Goal: Navigation & Orientation: Find specific page/section

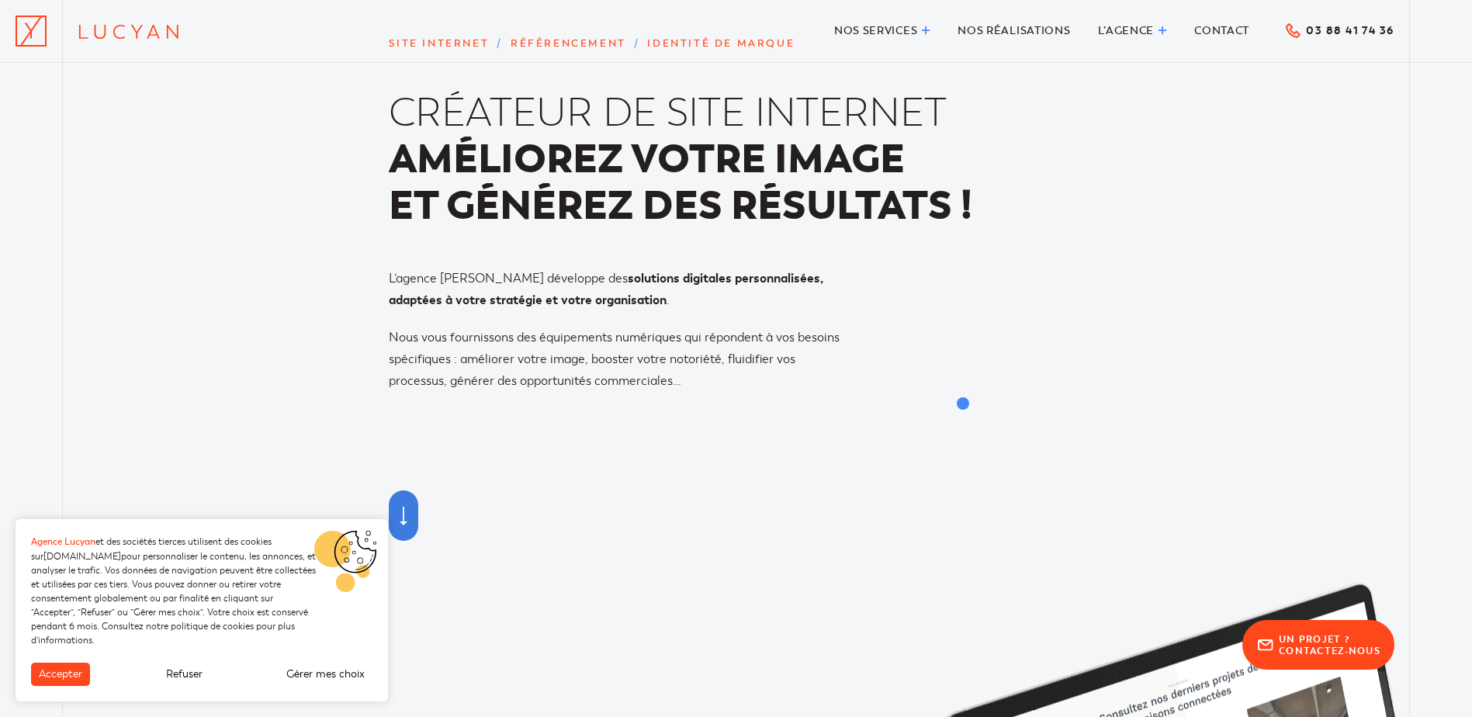
scroll to position [155, 0]
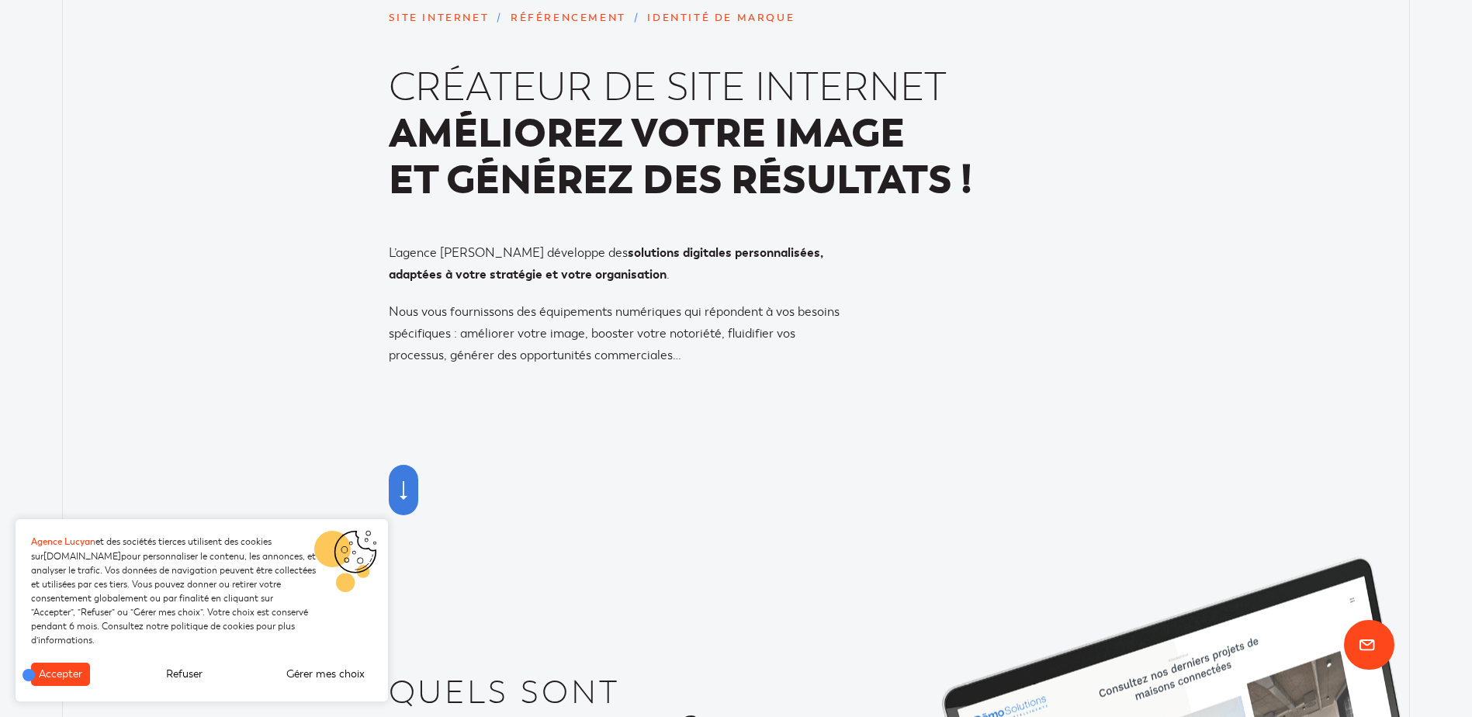
click at [29, 675] on div "Accepter Refuser Gérer mes choix" at bounding box center [202, 682] width 373 height 39
click at [58, 671] on button "Accepter" at bounding box center [60, 674] width 59 height 23
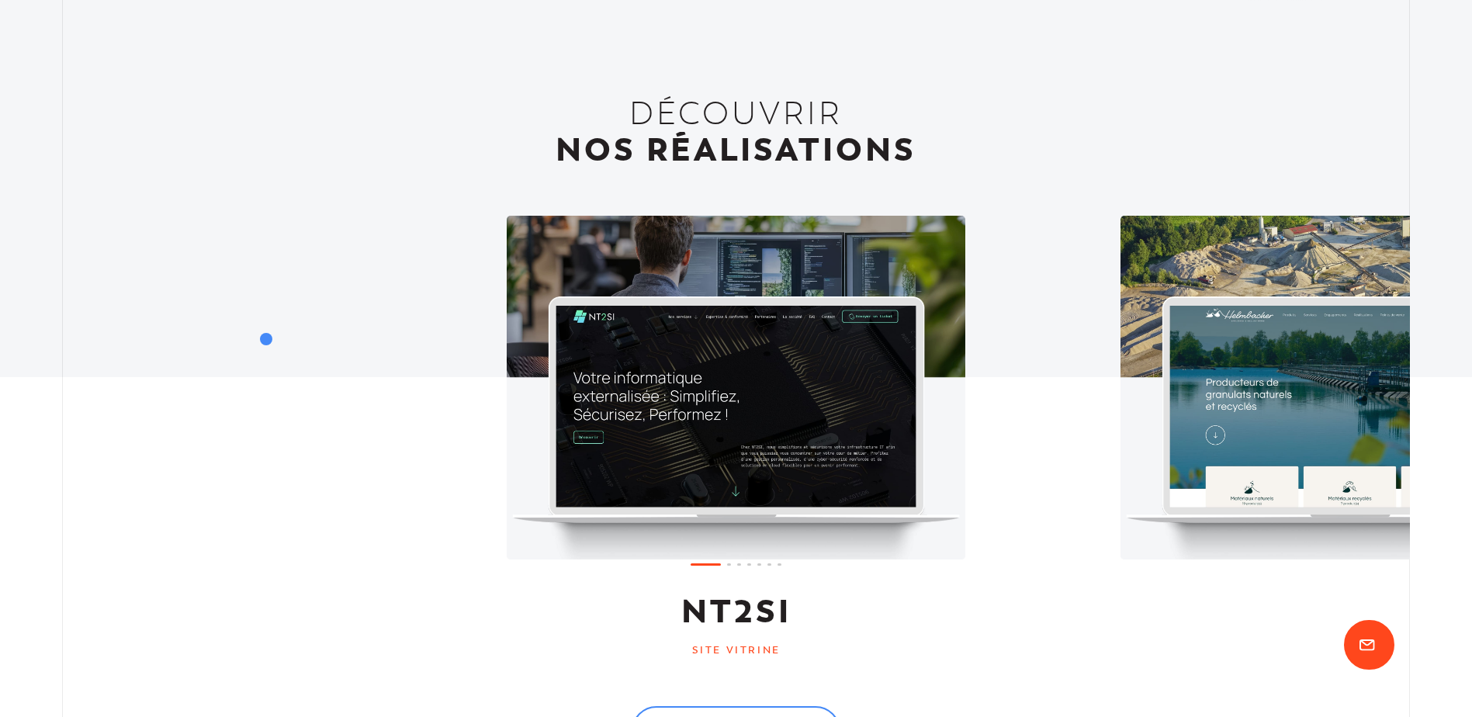
scroll to position [1397, 0]
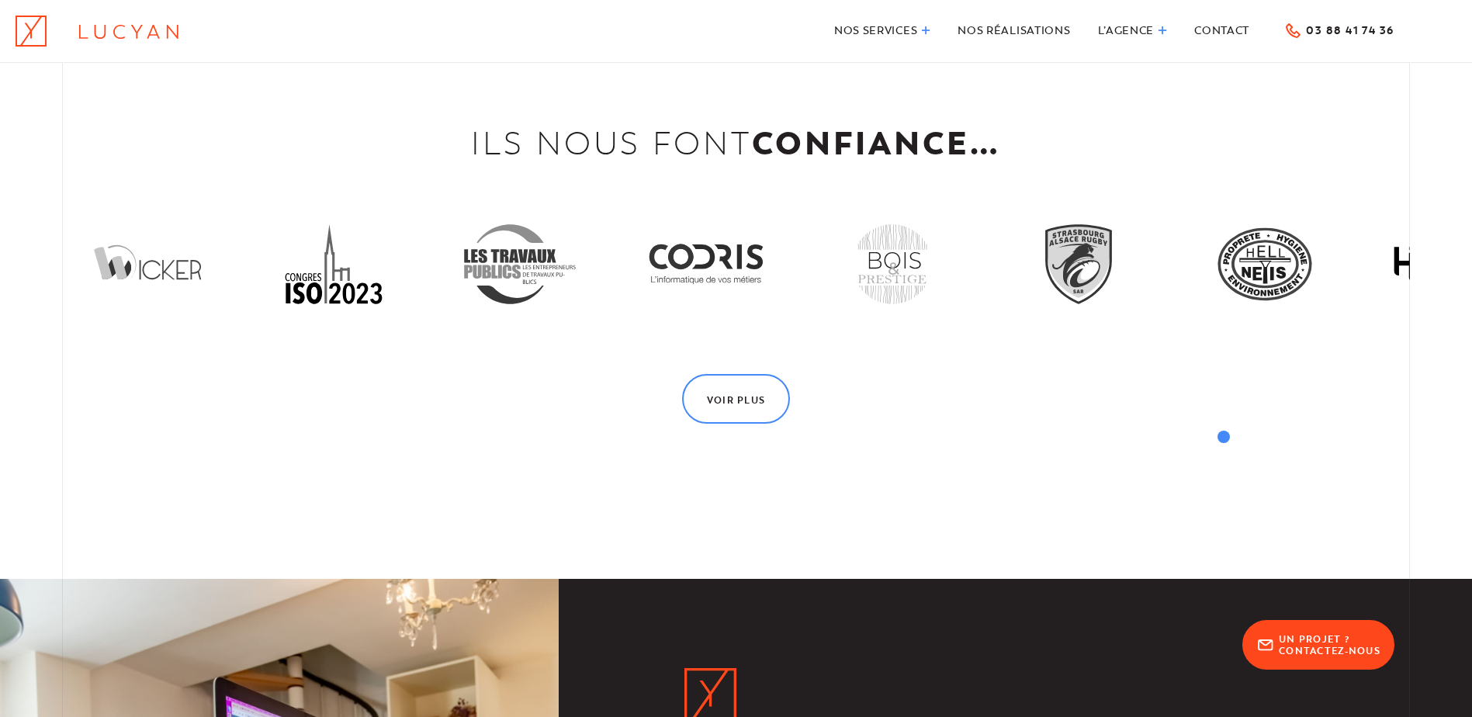
scroll to position [4389, 0]
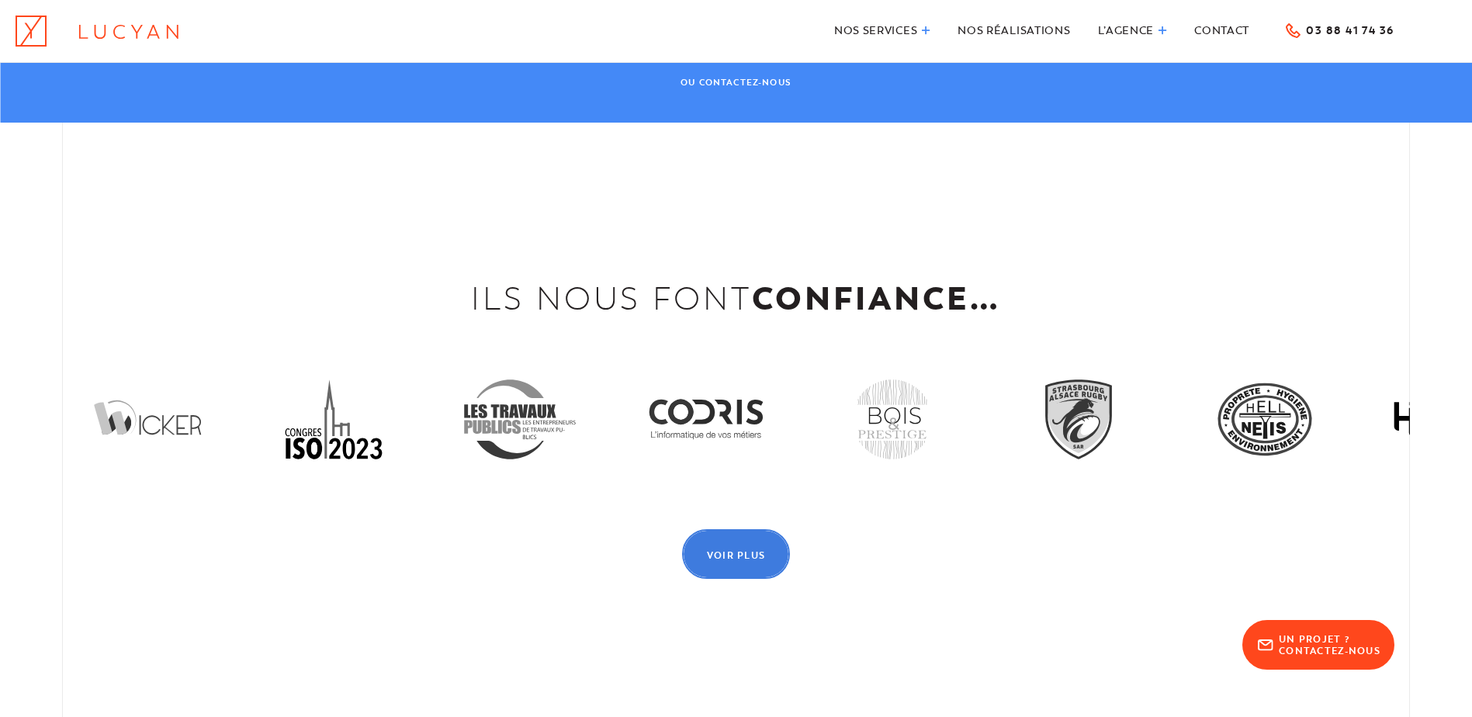
click at [737, 551] on span "Voir plus" at bounding box center [736, 555] width 59 height 9
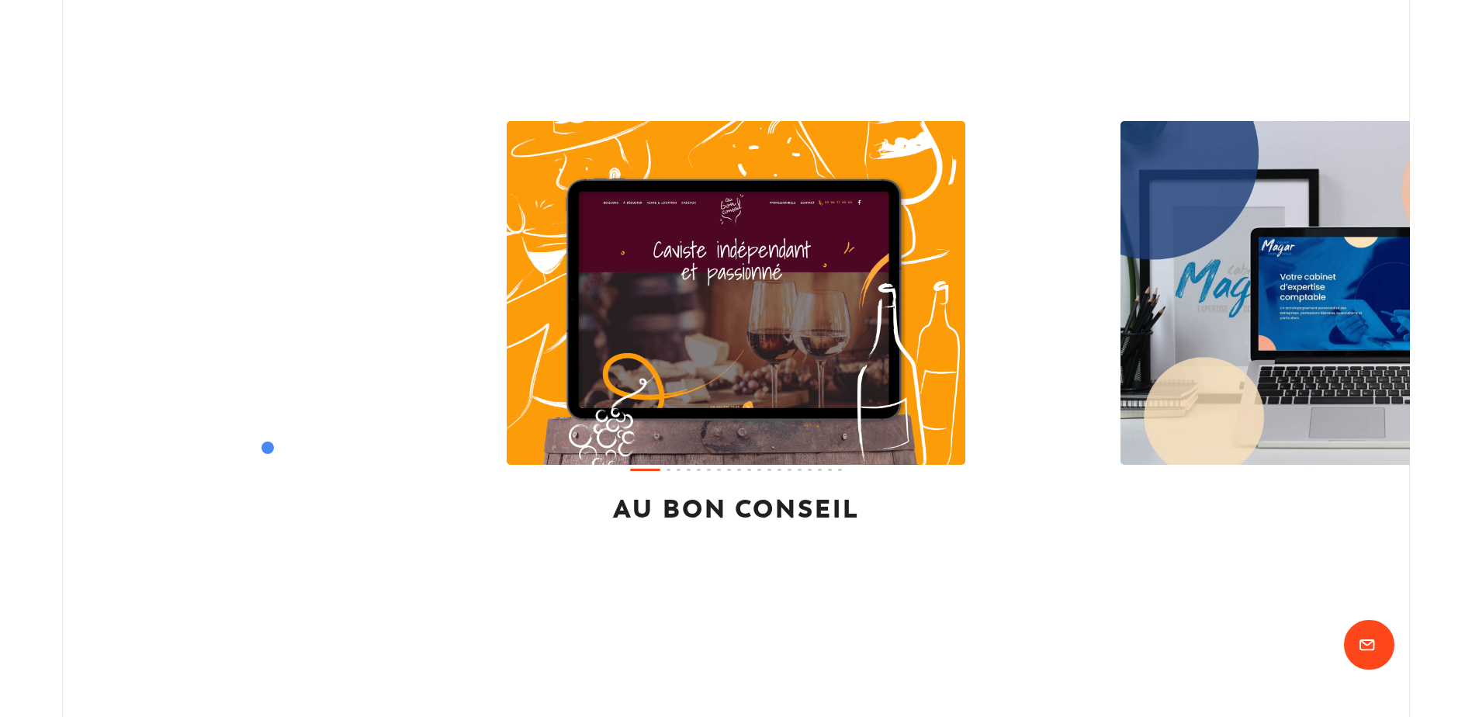
scroll to position [1087, 0]
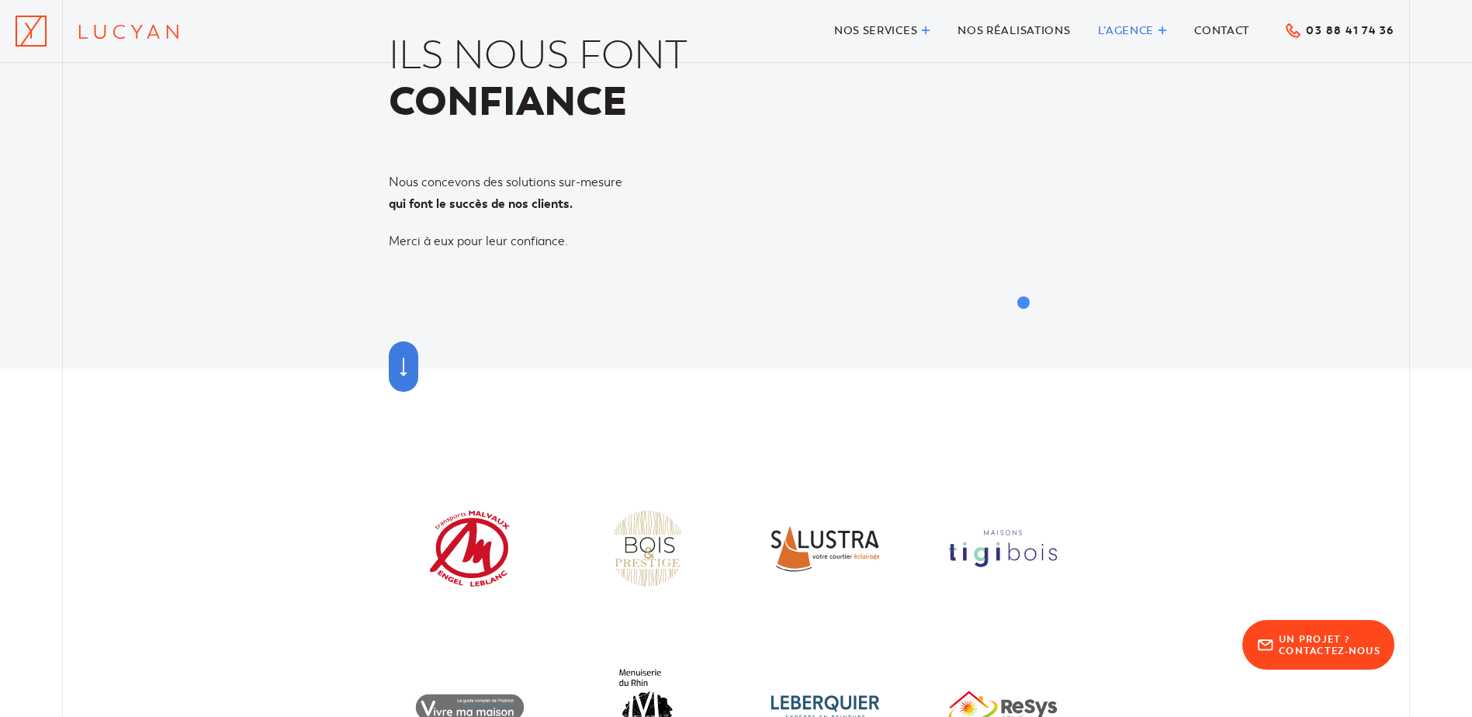
scroll to position [0, 0]
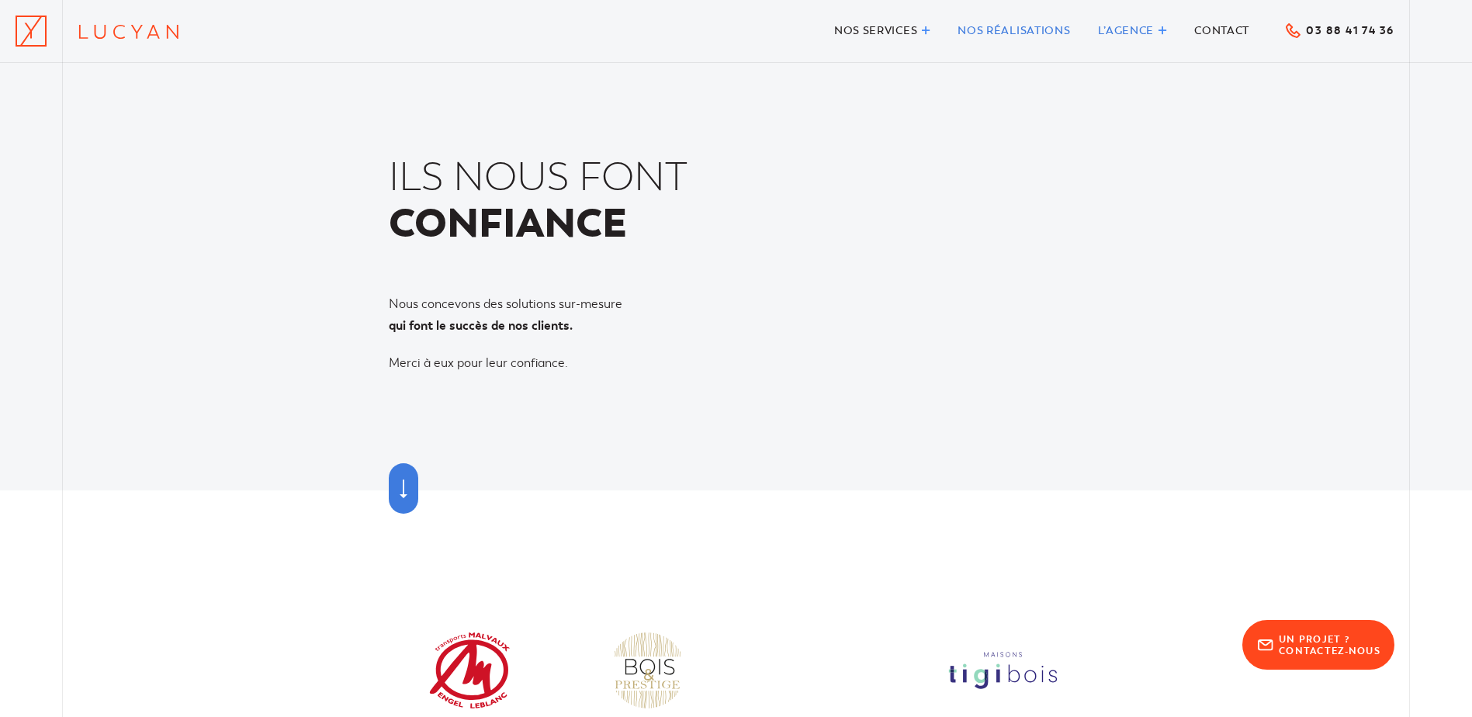
click at [991, 29] on span "Nos réalisations" at bounding box center [1014, 30] width 113 height 13
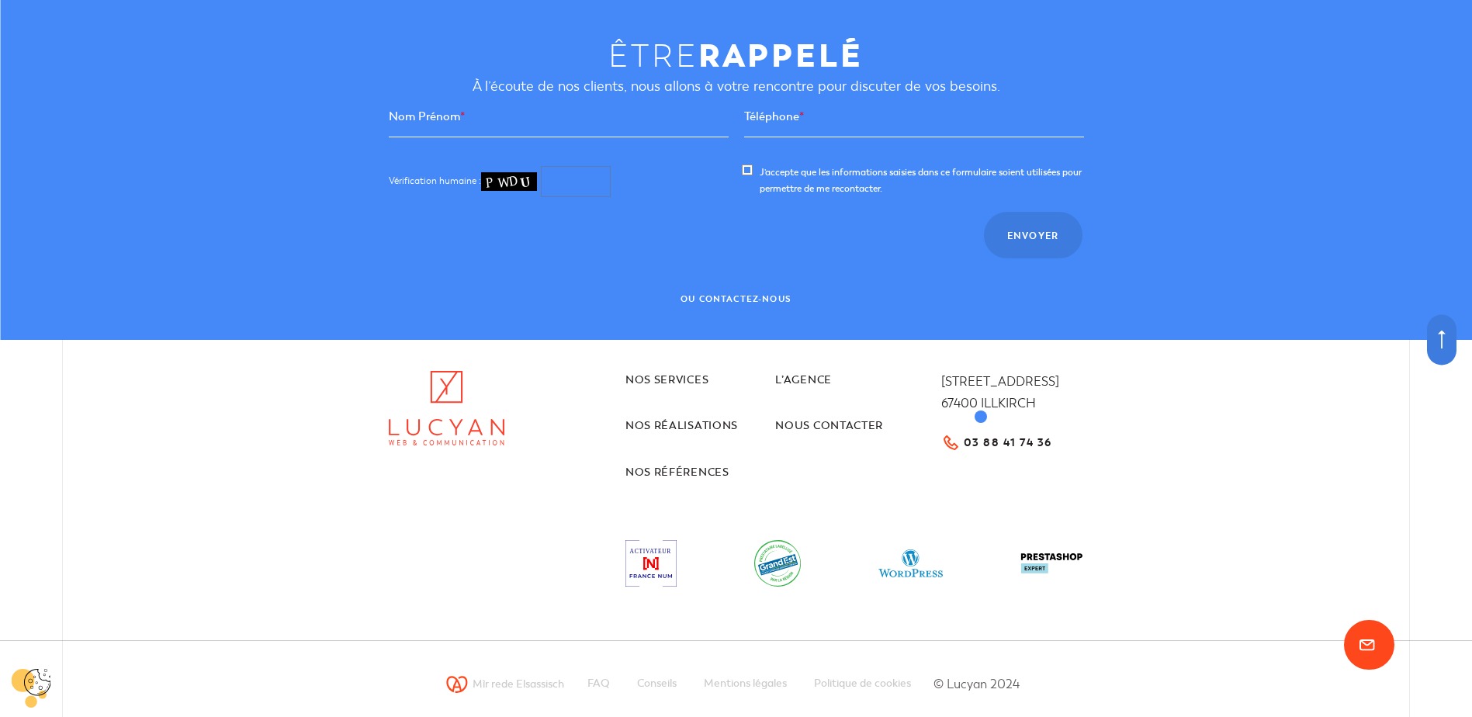
scroll to position [9398, 0]
